Goal: Check status: Check status

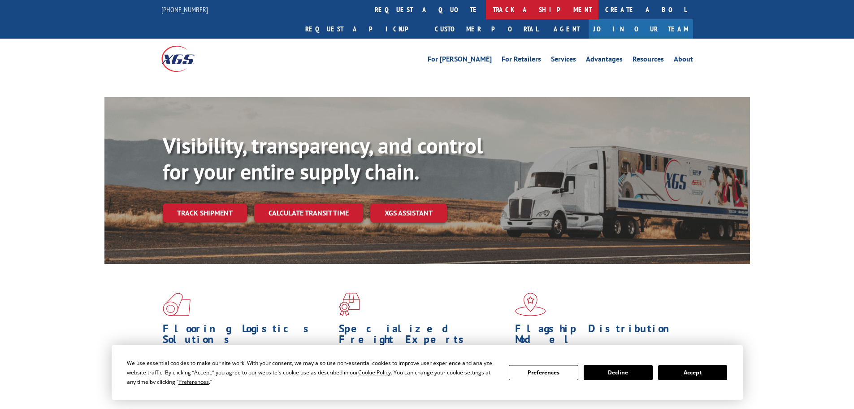
click at [486, 13] on link "track a shipment" at bounding box center [542, 9] width 113 height 19
click at [486, 17] on link "track a shipment" at bounding box center [542, 9] width 113 height 19
click at [486, 9] on link "track a shipment" at bounding box center [542, 9] width 113 height 19
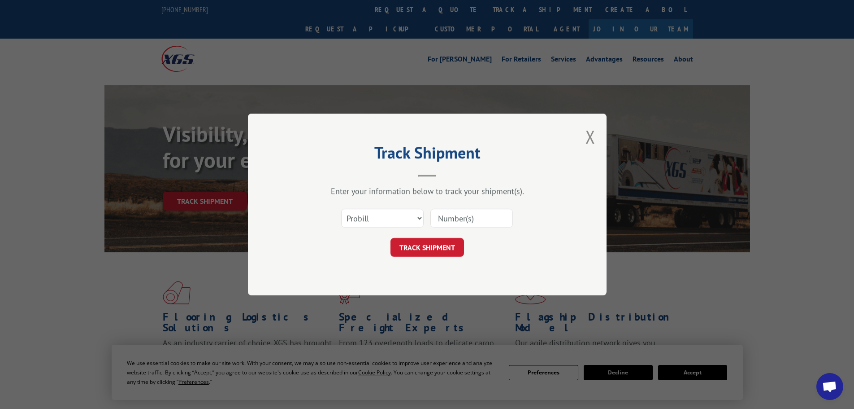
click at [470, 210] on input at bounding box center [472, 218] width 83 height 19
paste input "17467727"
type input "17467727"
click at [449, 244] on button "TRACK SHIPMENT" at bounding box center [428, 247] width 74 height 19
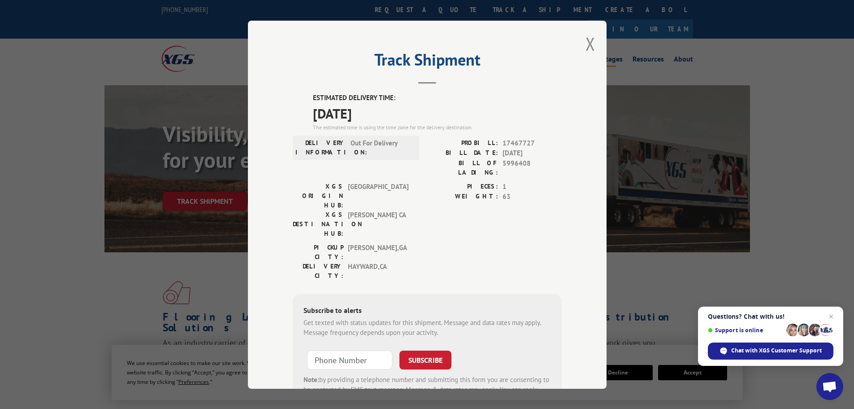
drag, startPoint x: 584, startPoint y: 45, endPoint x: 595, endPoint y: 39, distance: 12.2
click at [588, 44] on button "Close modal" at bounding box center [591, 44] width 10 height 24
